Goal: Navigation & Orientation: Find specific page/section

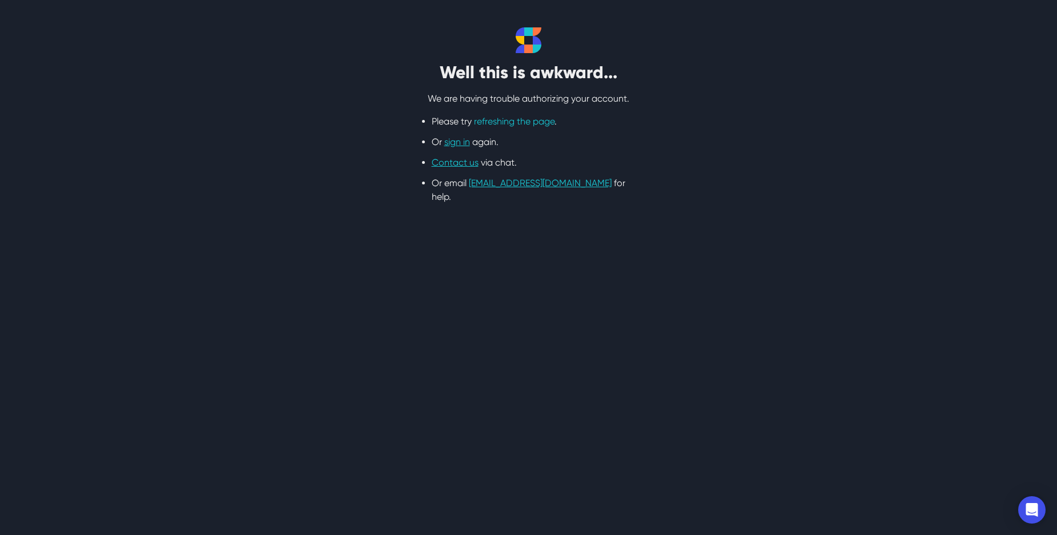
click at [501, 125] on link "refreshing the page" at bounding box center [514, 121] width 81 height 11
click at [465, 141] on link "sign in" at bounding box center [457, 141] width 26 height 11
click at [455, 138] on link "sign in" at bounding box center [457, 141] width 26 height 11
